Goal: Task Accomplishment & Management: Use online tool/utility

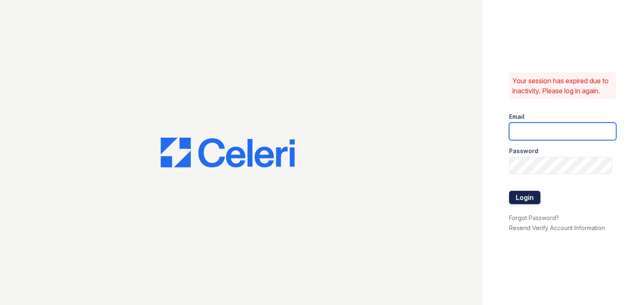
type input "[EMAIL_ADDRESS][DOMAIN_NAME]"
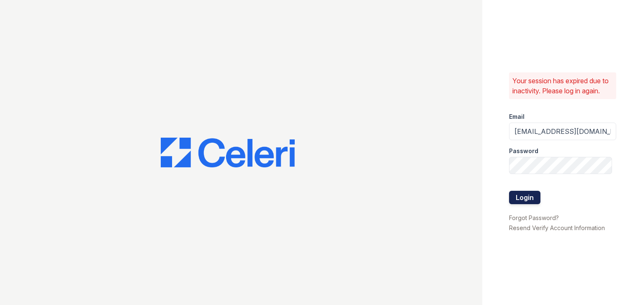
click at [527, 201] on button "Login" at bounding box center [524, 197] width 31 height 13
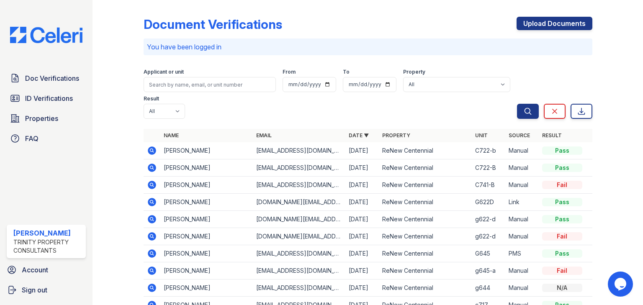
click at [522, 228] on td "Manual" at bounding box center [523, 236] width 34 height 17
click at [643, 199] on main "Document Verifications Upload Documents You have been logged in Filter Applican…" at bounding box center [368, 152] width 551 height 305
